Goal: Find specific page/section: Find specific page/section

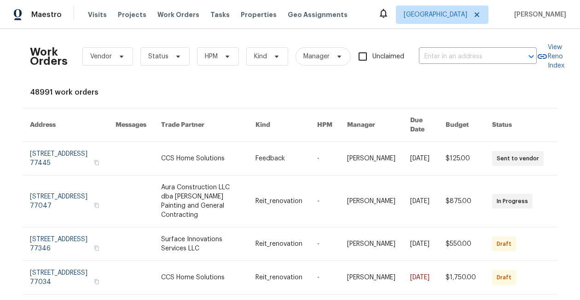
click at [283, 98] on div "Work Orders Vendor Status HPM Kind Manager Unclaimed ​ View Reno Index 48991 wo…" at bounding box center [290, 282] width 520 height 492
click at [171, 14] on span "Work Orders" at bounding box center [178, 14] width 42 height 9
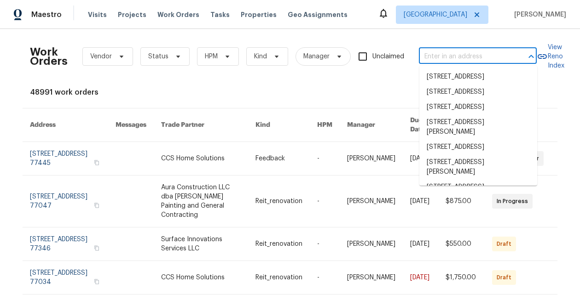
click at [451, 53] on input "text" at bounding box center [465, 57] width 92 height 14
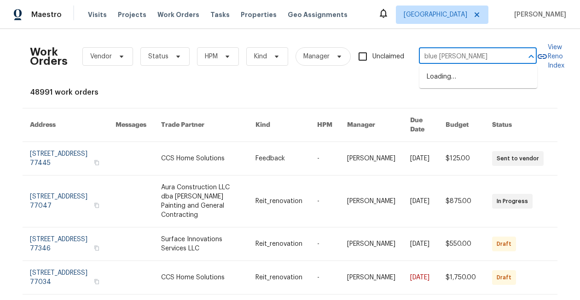
type input "blue [PERSON_NAME]"
click at [462, 84] on li "[STREET_ADDRESS][PERSON_NAME]" at bounding box center [478, 81] width 118 height 25
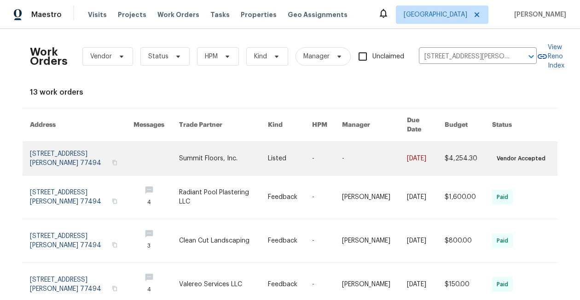
click at [182, 149] on link at bounding box center [223, 158] width 88 height 33
